Goal: Task Accomplishment & Management: Manage account settings

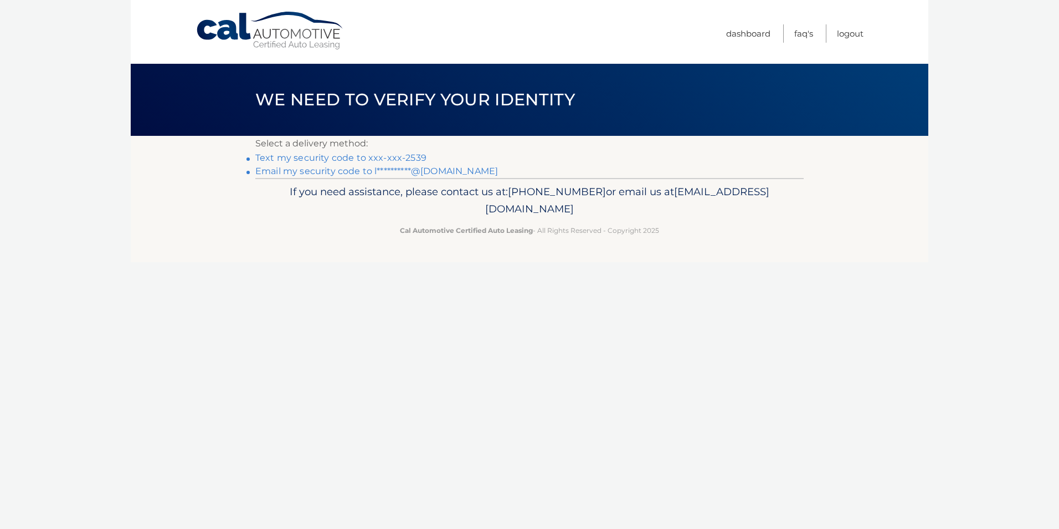
click at [267, 157] on link "Text my security code to xxx-xxx-2539" at bounding box center [340, 157] width 171 height 11
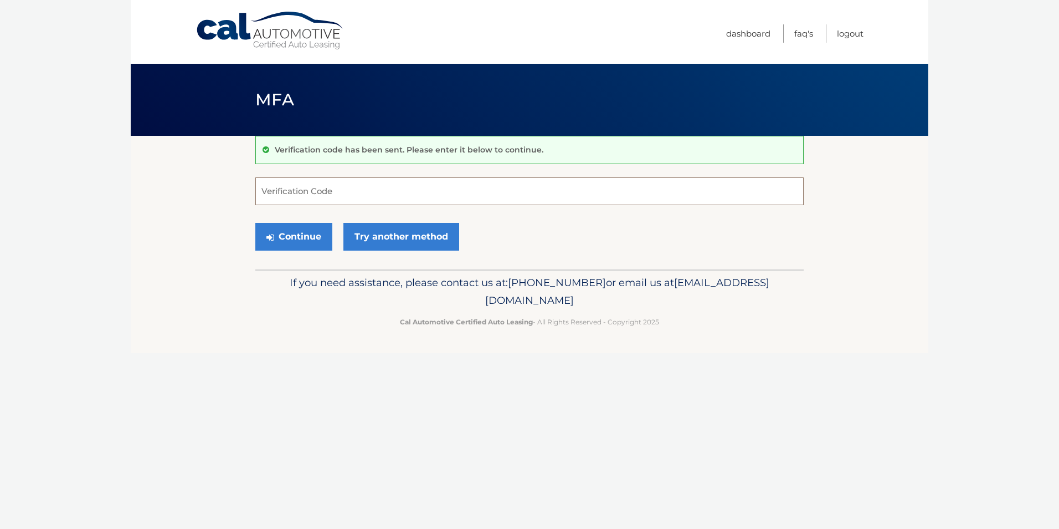
click at [399, 201] on input "Verification Code" at bounding box center [529, 191] width 549 height 28
type input "025396"
click at [415, 232] on link "Try another method" at bounding box center [402, 237] width 116 height 28
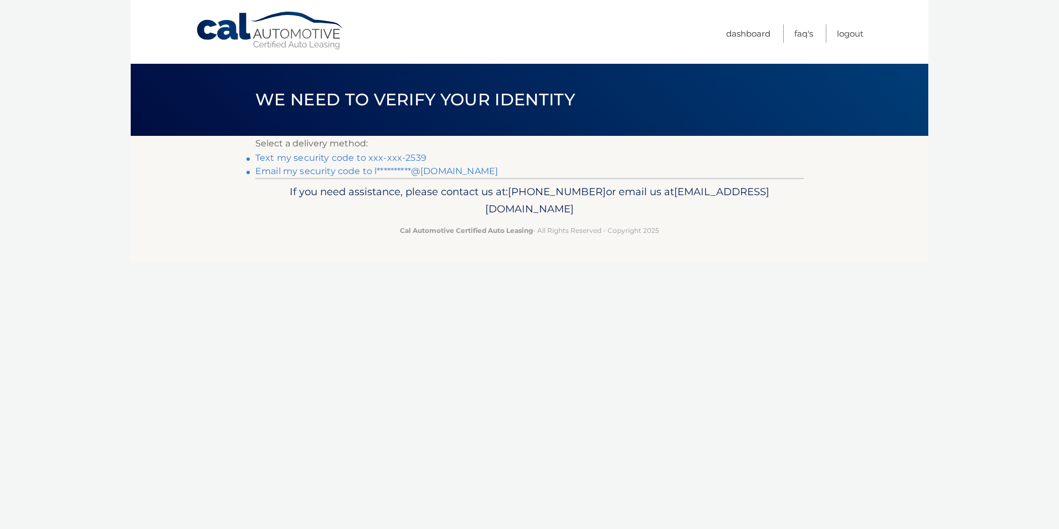
click at [299, 162] on link "Text my security code to xxx-xxx-2539" at bounding box center [340, 157] width 171 height 11
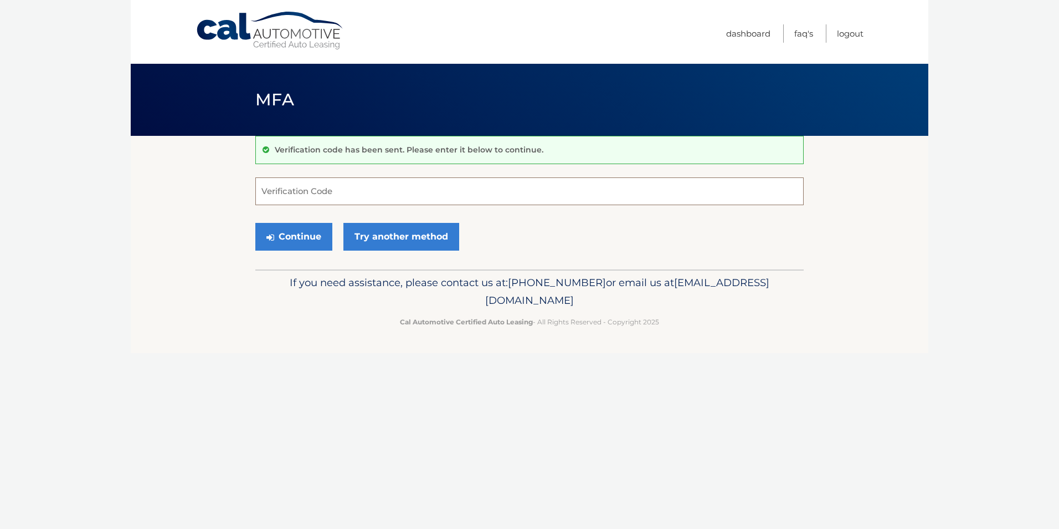
click at [308, 196] on input "Verification Code" at bounding box center [529, 191] width 549 height 28
type input "354795"
drag, startPoint x: 301, startPoint y: 232, endPoint x: 286, endPoint y: 230, distance: 15.0
click at [301, 230] on button "Continue" at bounding box center [293, 237] width 77 height 28
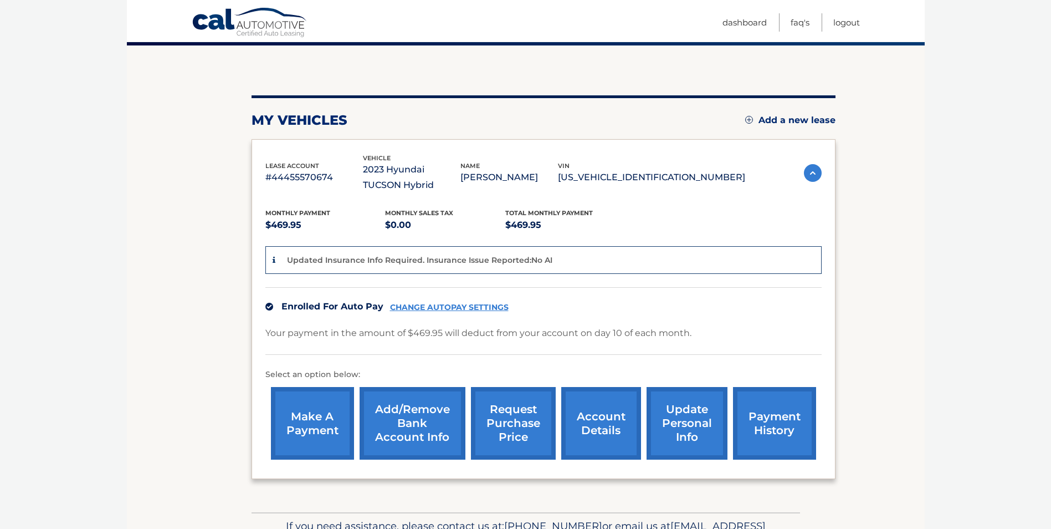
scroll to position [111, 0]
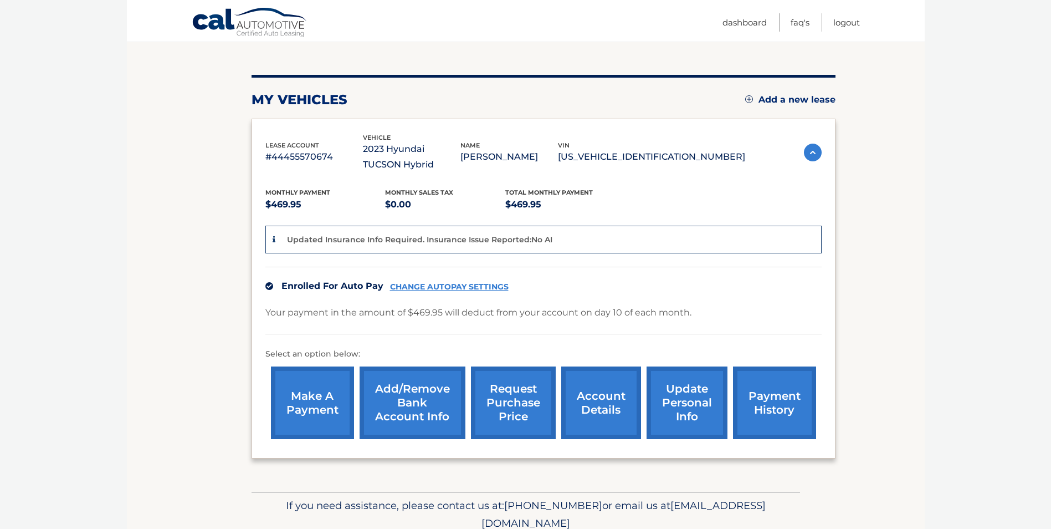
click at [521, 400] on link "request purchase price" at bounding box center [513, 402] width 85 height 73
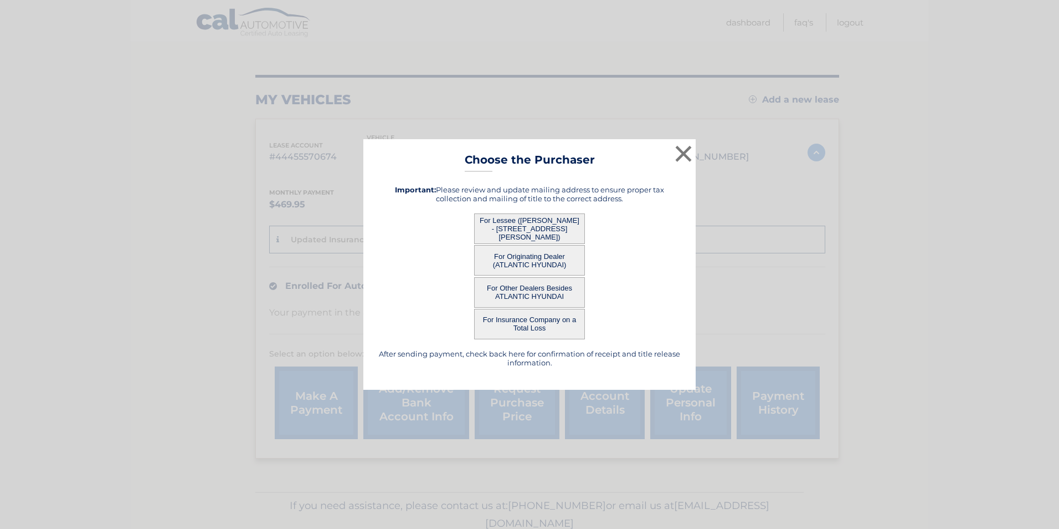
click at [530, 229] on button "For Lessee ([PERSON_NAME] - [STREET_ADDRESS][PERSON_NAME])" at bounding box center [529, 228] width 111 height 30
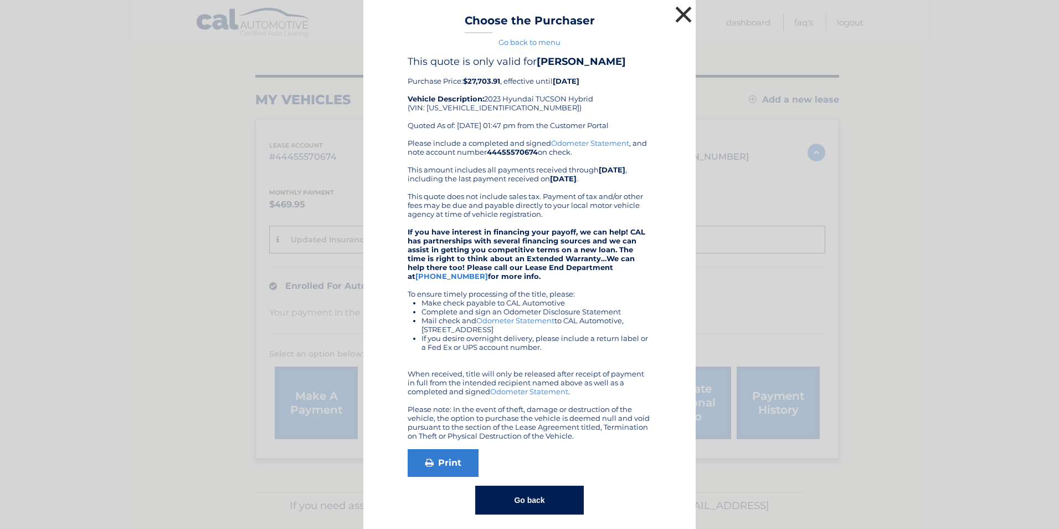
click at [675, 8] on button "×" at bounding box center [684, 14] width 22 height 22
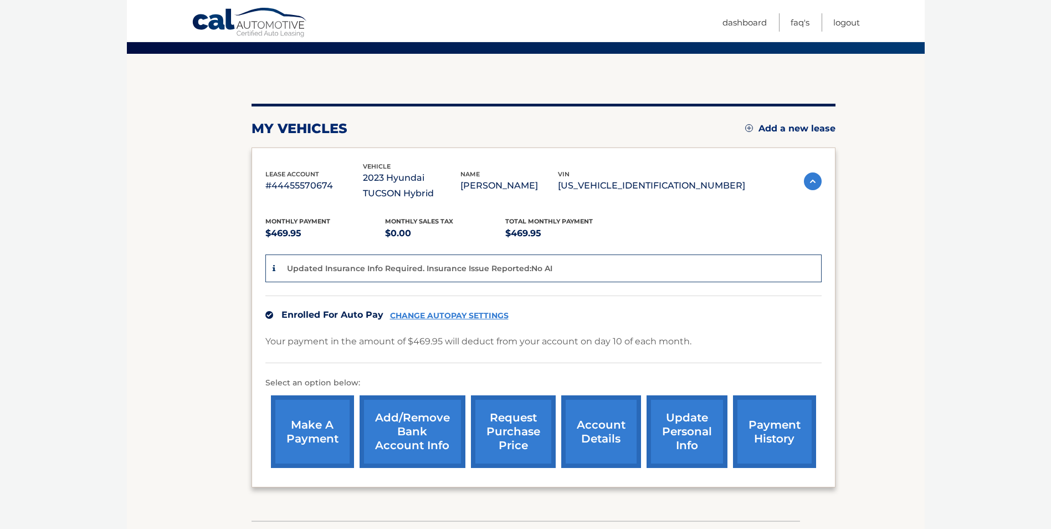
scroll to position [55, 0]
